Goal: Transaction & Acquisition: Purchase product/service

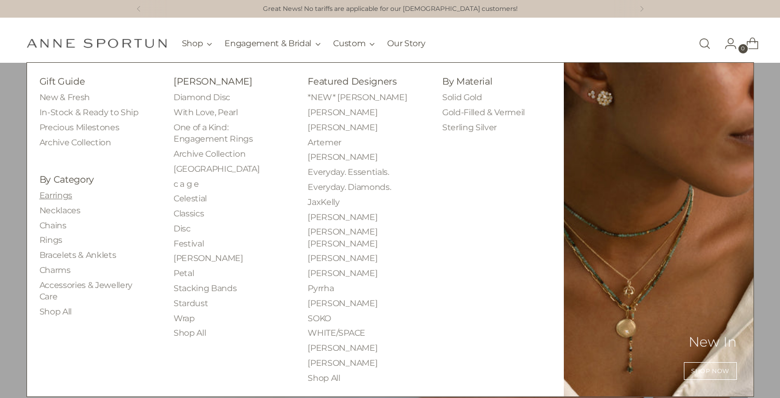
click at [56, 198] on link "Earrings" at bounding box center [55, 196] width 33 height 10
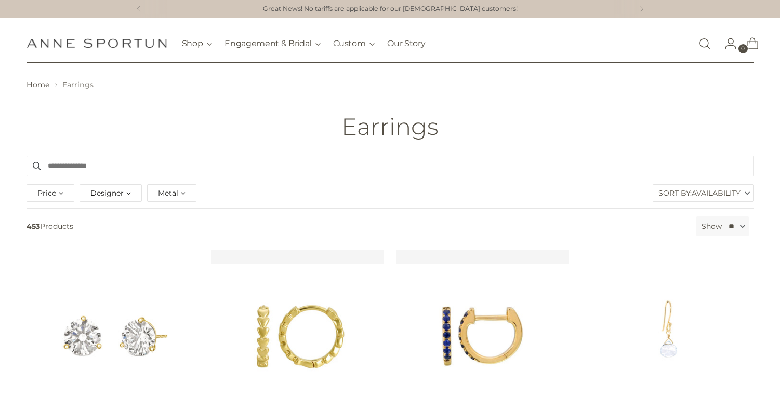
click at [106, 194] on span "Designer" at bounding box center [106, 193] width 33 height 11
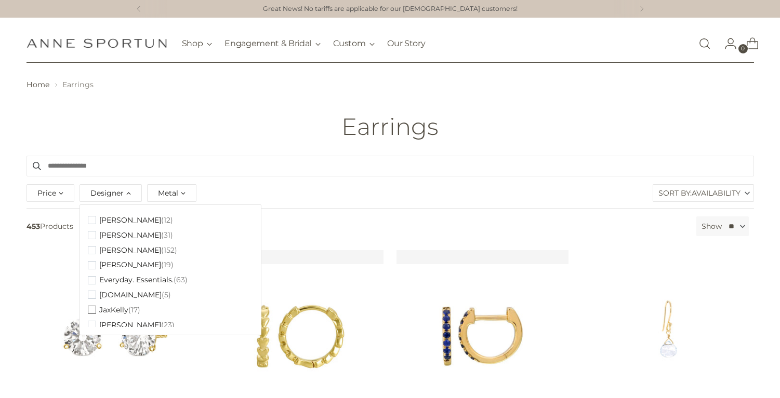
scroll to position [37, 0]
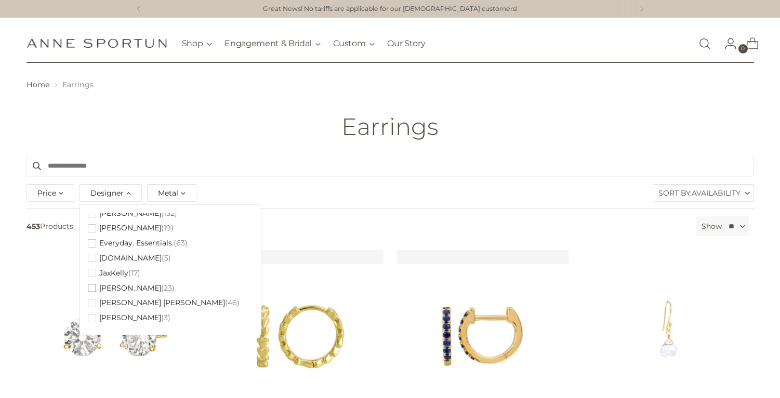
click at [114, 284] on span "[PERSON_NAME]" at bounding box center [130, 288] width 62 height 9
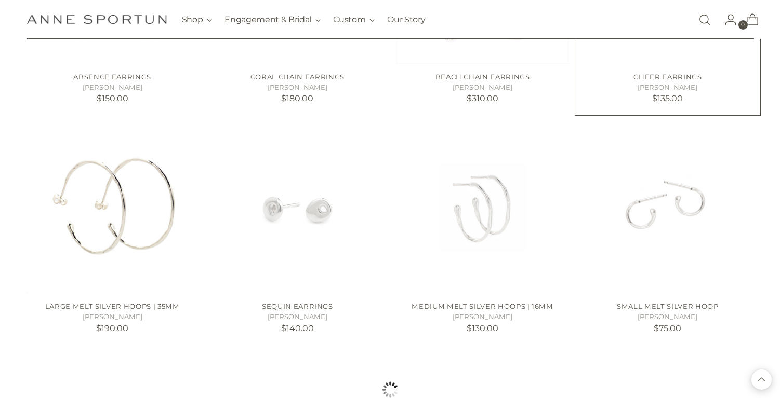
scroll to position [850, 0]
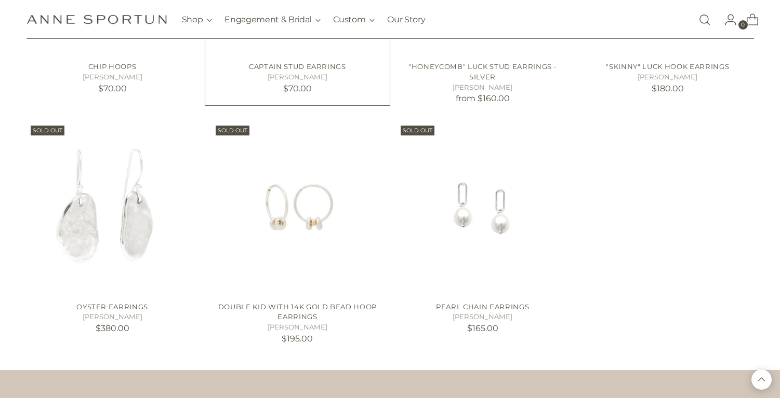
scroll to position [1316, 0]
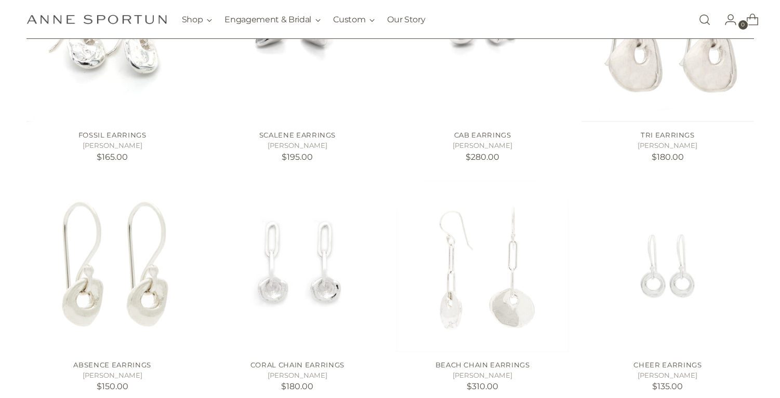
scroll to position [781, 0]
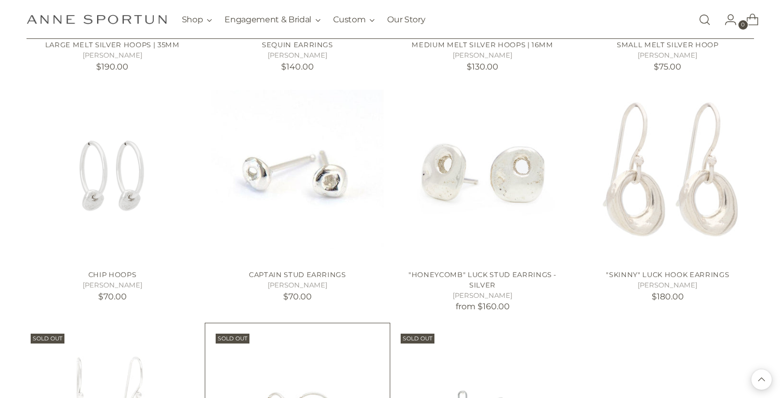
scroll to position [1106, 0]
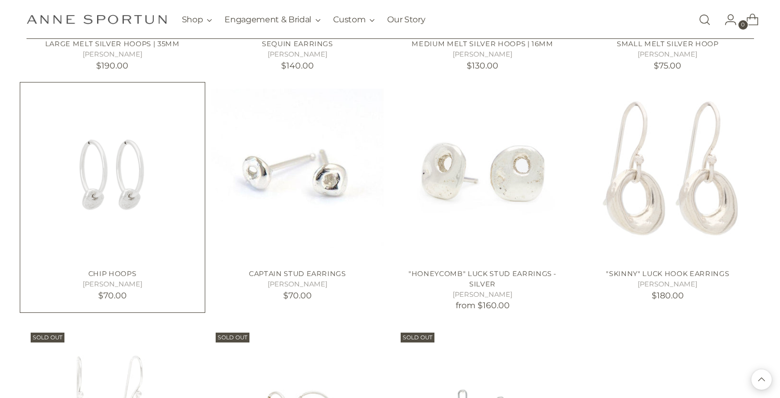
click at [0, 0] on img "Chip Hoops" at bounding box center [0, 0] width 0 height 0
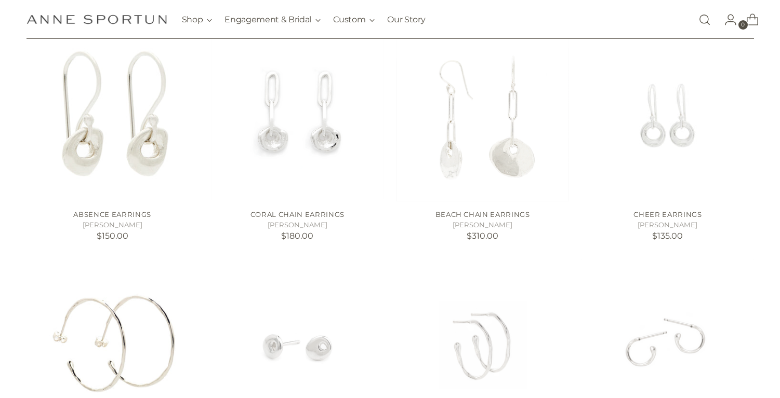
scroll to position [1046, 0]
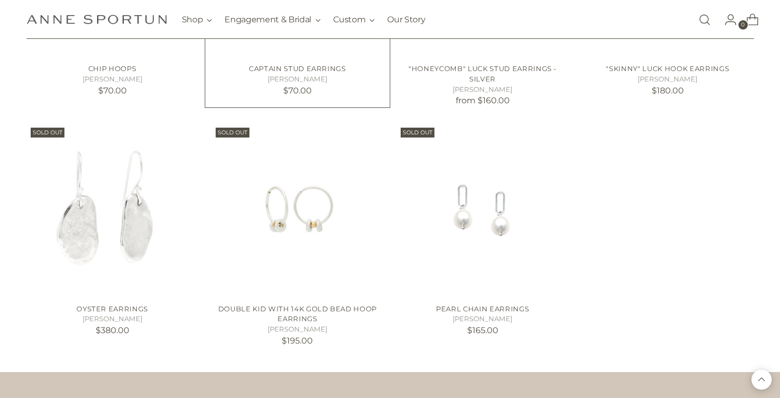
scroll to position [1310, 0]
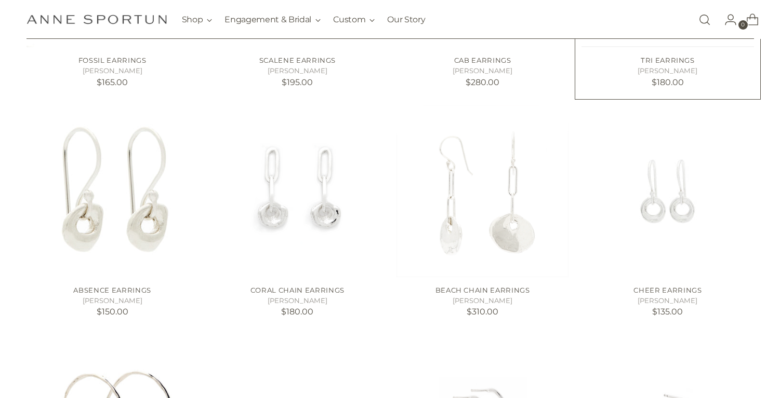
scroll to position [643, 0]
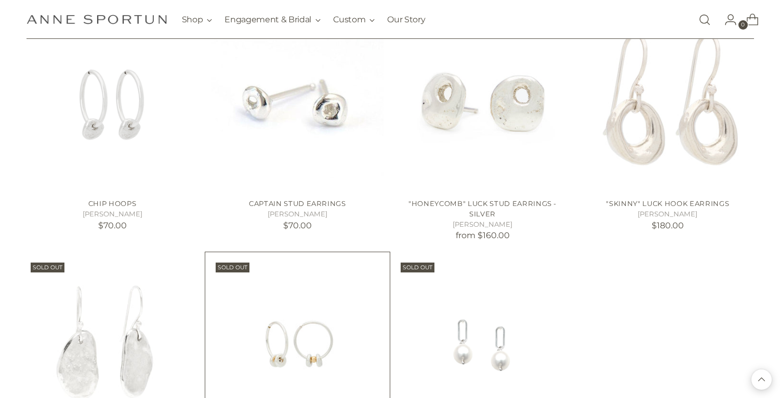
scroll to position [1176, 0]
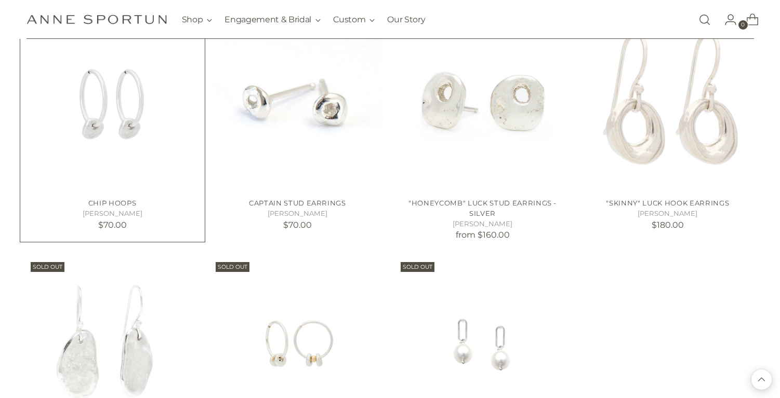
click at [139, 213] on h5 "[PERSON_NAME]" at bounding box center [112, 214] width 172 height 10
click at [137, 194] on div "Chip Hoops Johanna Brierley $70.00" at bounding box center [112, 212] width 172 height 45
click at [122, 205] on link "Chip Hoops" at bounding box center [112, 203] width 48 height 8
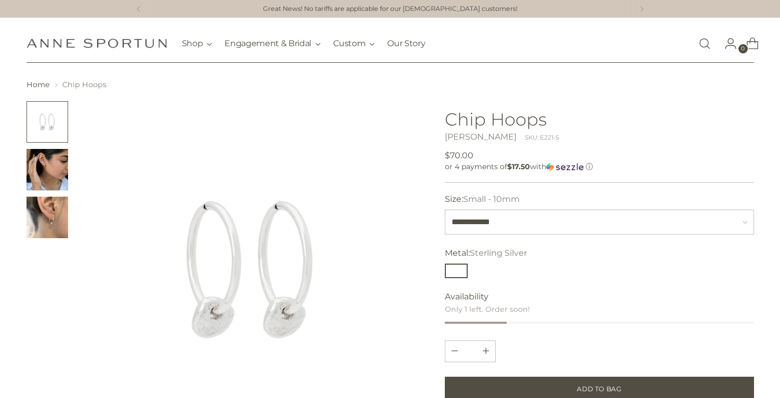
click at [47, 176] on img "Change image to image 2" at bounding box center [47, 170] width 42 height 42
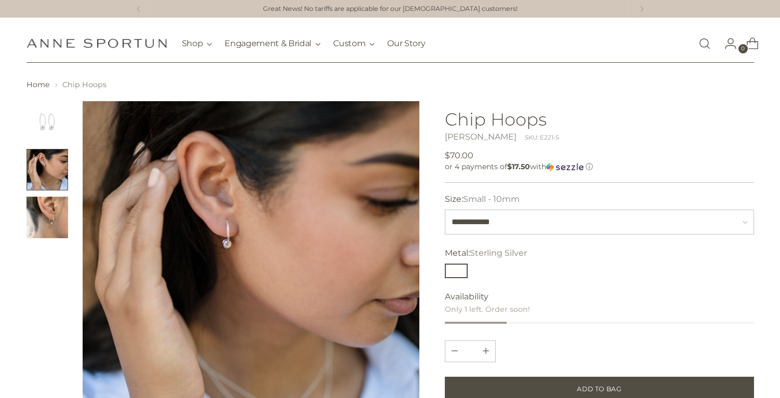
click at [36, 212] on img "Change image to image 3" at bounding box center [47, 218] width 42 height 42
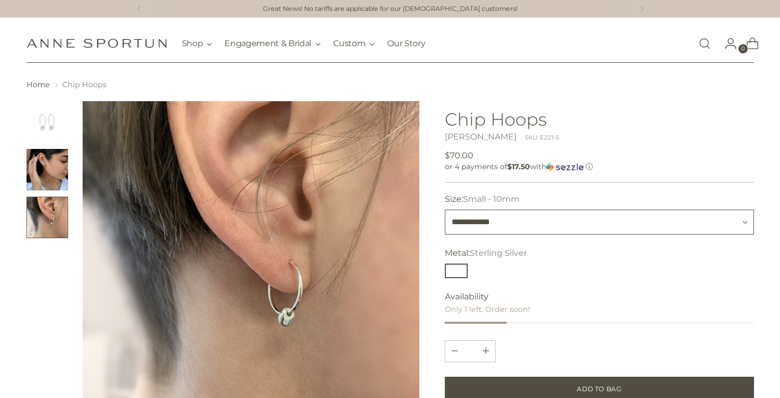
click at [564, 233] on select "**********" at bounding box center [599, 222] width 309 height 25
select select "**********"
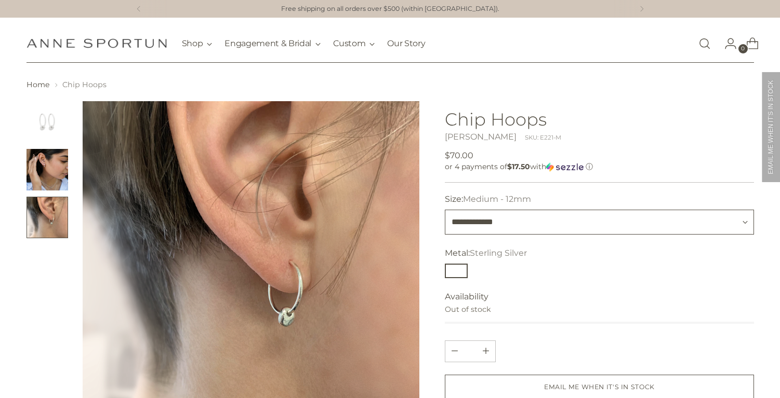
click at [523, 228] on select "**********" at bounding box center [599, 222] width 309 height 25
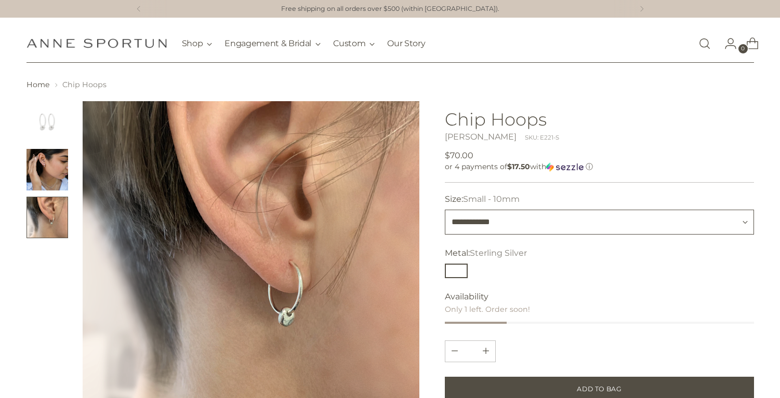
click at [526, 232] on select "**********" at bounding box center [599, 222] width 309 height 25
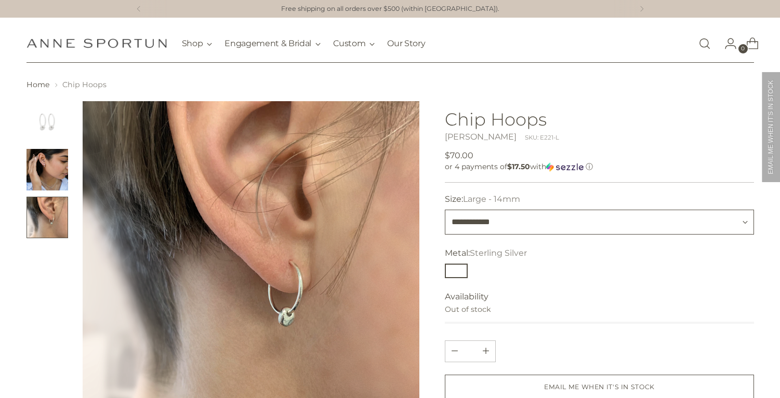
click at [522, 233] on select "**********" at bounding box center [599, 222] width 309 height 25
select select "**********"
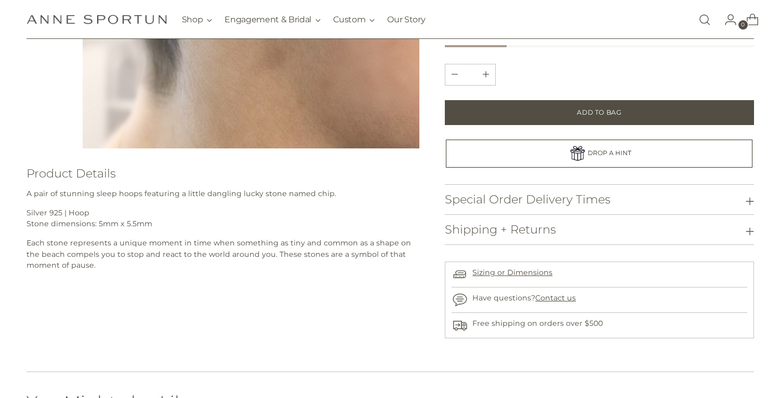
scroll to position [286, 0]
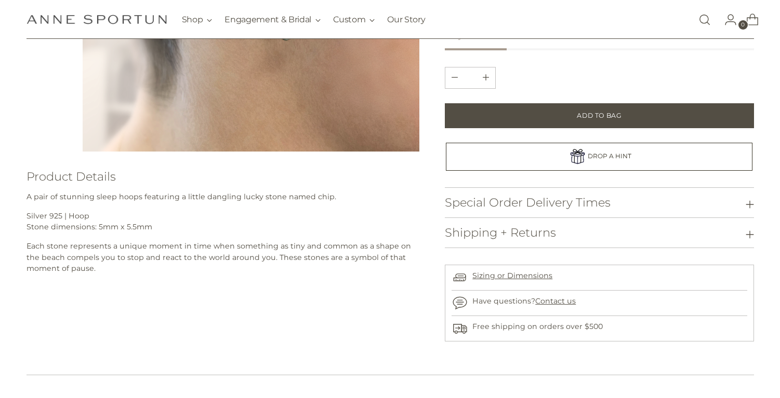
click at [534, 239] on h3 "Shipping + Returns" at bounding box center [500, 232] width 111 height 13
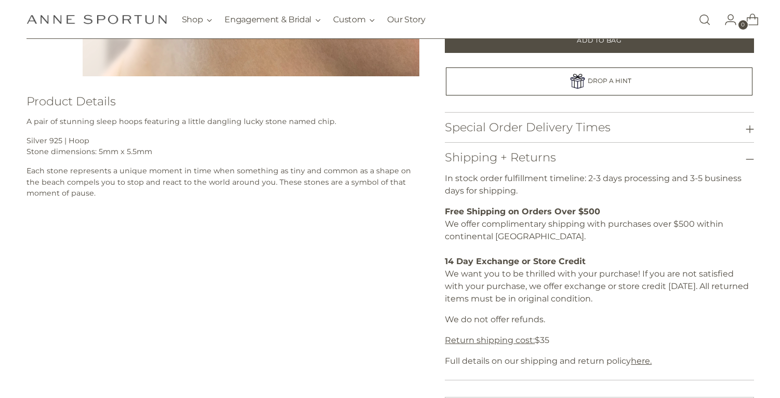
scroll to position [365, 0]
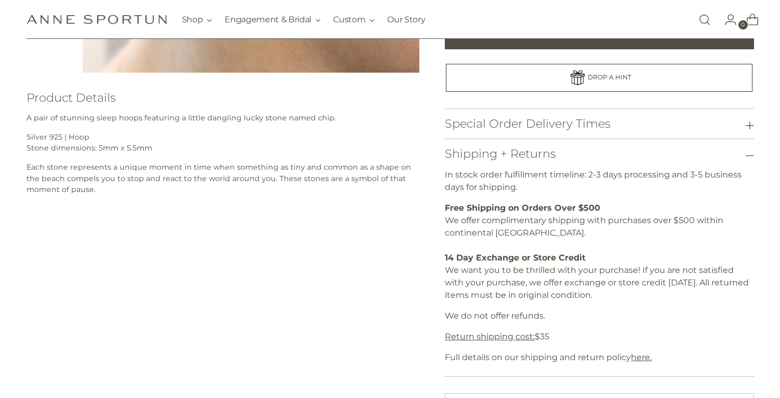
click at [554, 156] on h3 "Shipping + Returns" at bounding box center [500, 154] width 111 height 13
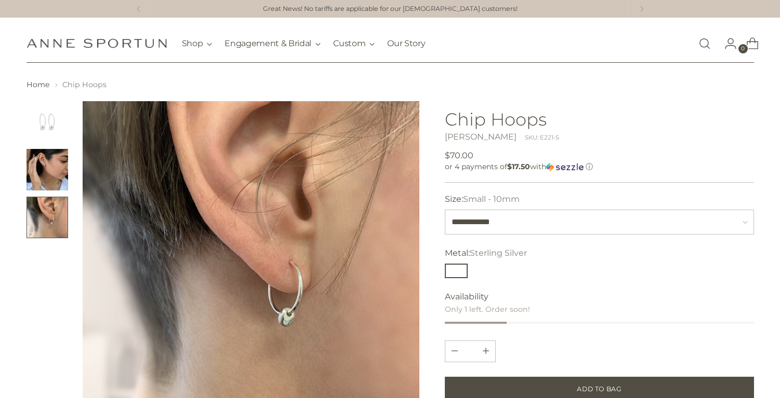
scroll to position [98, 0]
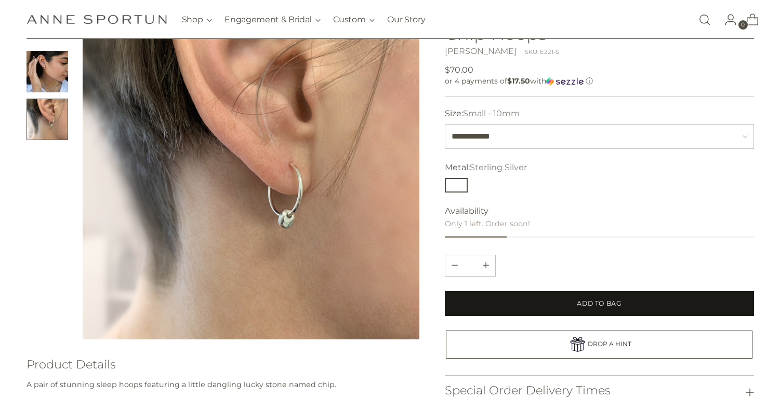
click at [570, 299] on button "Add to Bag" at bounding box center [599, 303] width 309 height 25
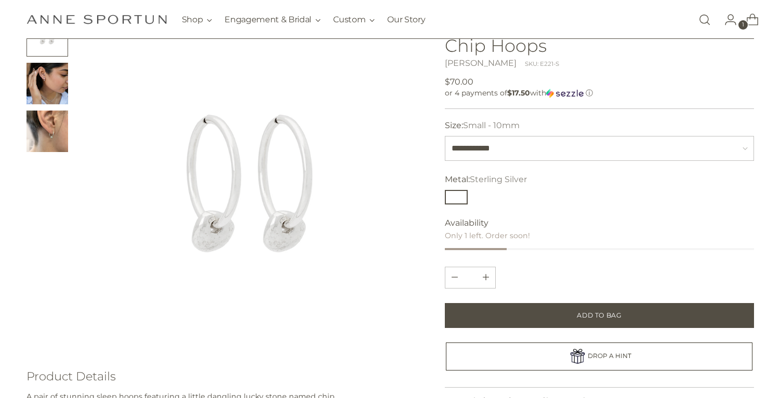
scroll to position [89, 0]
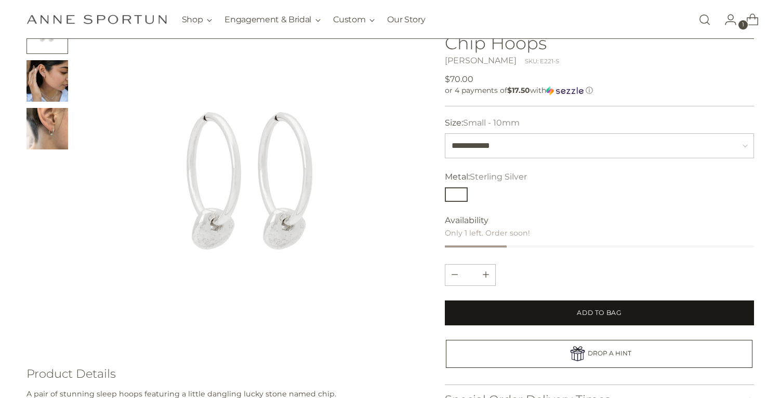
click at [595, 311] on span "Add to Bag" at bounding box center [599, 313] width 45 height 9
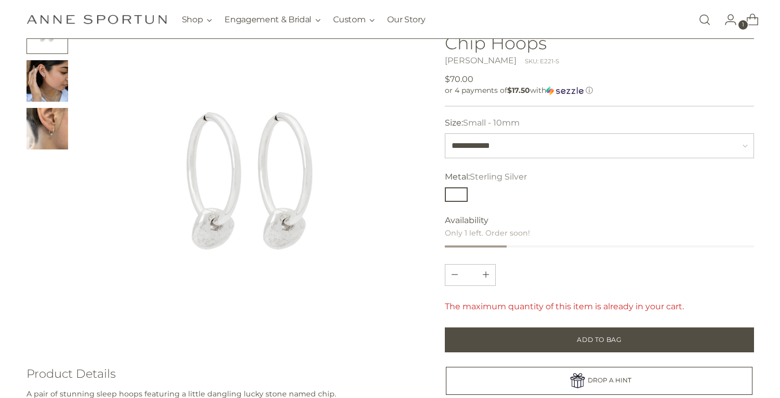
click at [752, 30] on span "Open cart modal" at bounding box center [752, 19] width 29 height 29
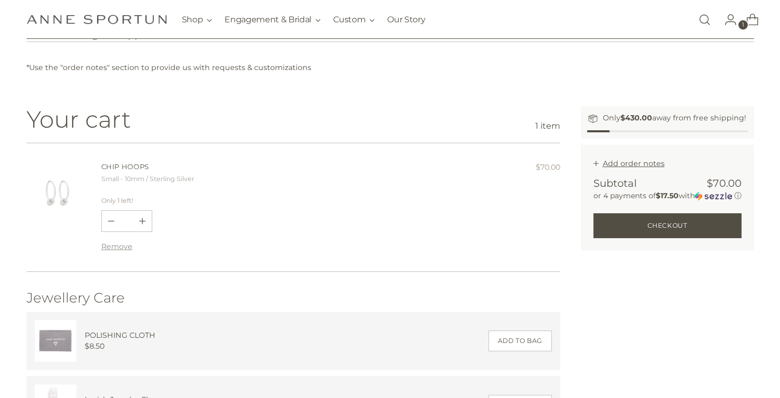
scroll to position [49, 0]
